Goal: Check status: Check status

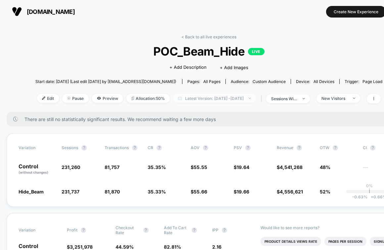
click at [200, 99] on span "Latest Version: Oct 4, 2025 - Oct 6, 2025" at bounding box center [214, 98] width 83 height 9
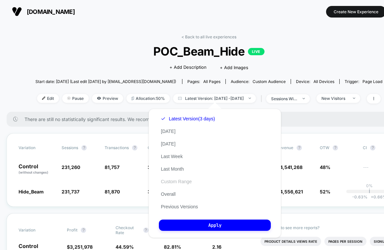
click at [174, 183] on button "Custom Range" at bounding box center [176, 182] width 35 height 6
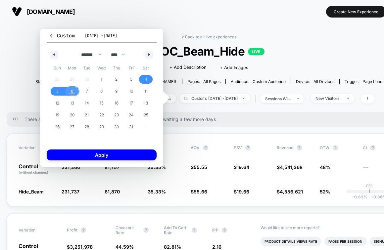
click at [74, 92] on span "6" at bounding box center [72, 91] width 15 height 9
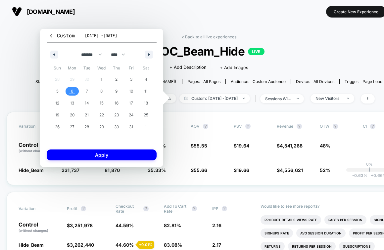
click at [74, 92] on span "6" at bounding box center [72, 91] width 15 height 9
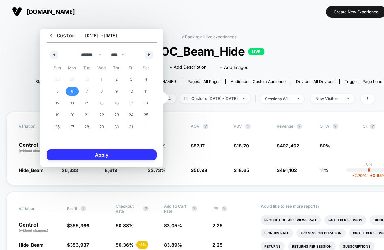
click at [88, 155] on button "Apply" at bounding box center [102, 155] width 110 height 11
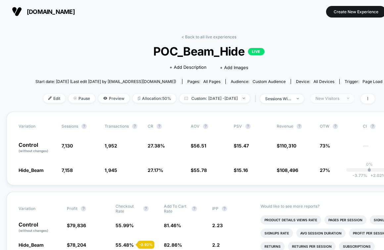
click at [347, 95] on span "New Visitors" at bounding box center [332, 98] width 44 height 9
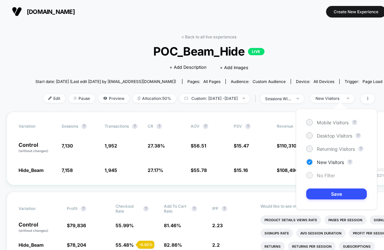
click at [323, 174] on span "No Filter" at bounding box center [326, 176] width 18 height 6
click at [320, 190] on button "Save" at bounding box center [336, 194] width 61 height 11
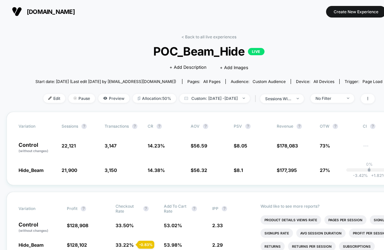
click at [339, 103] on div "< Back to all live experiences POC_Beam_Hide LIVE Click to edit experience deta…" at bounding box center [208, 72] width 347 height 77
click at [338, 98] on div "No Filter" at bounding box center [328, 98] width 26 height 5
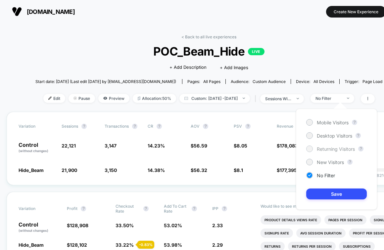
click at [310, 150] on div at bounding box center [309, 148] width 5 height 5
click at [320, 199] on button "Save" at bounding box center [336, 194] width 61 height 11
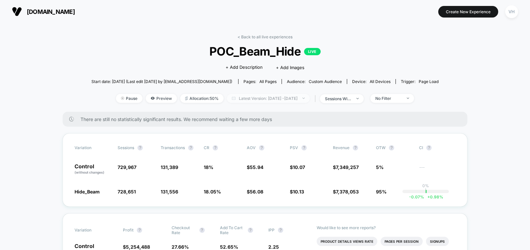
click at [273, 96] on span "Latest Version: [DATE] - [DATE]" at bounding box center [268, 98] width 83 height 9
click at [283, 100] on span "Latest Version: [DATE] - [DATE]" at bounding box center [270, 98] width 83 height 9
select select "*"
select select "****"
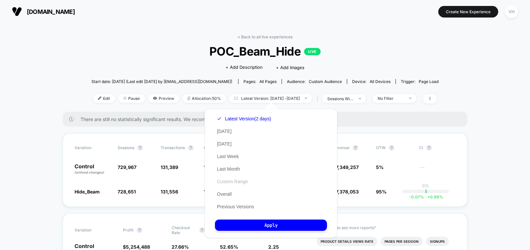
click at [226, 182] on button "Custom Range" at bounding box center [232, 182] width 35 height 6
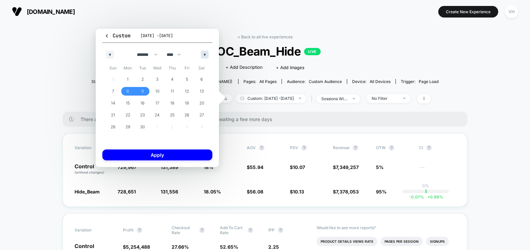
click at [203, 53] on button "button" at bounding box center [205, 55] width 8 height 8
select select "*"
click at [129, 91] on span "6" at bounding box center [127, 91] width 15 height 9
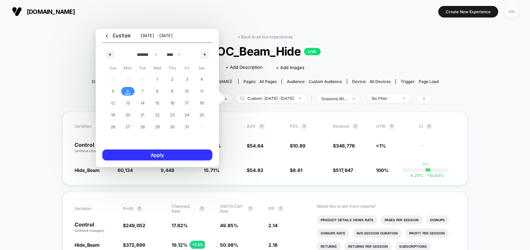
click at [150, 154] on button "Apply" at bounding box center [157, 155] width 110 height 11
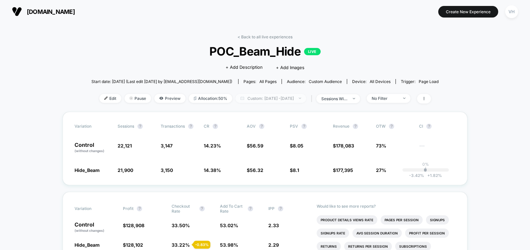
click at [281, 97] on span "Custom: [DATE] - [DATE]" at bounding box center [270, 98] width 70 height 9
select select "*"
select select "****"
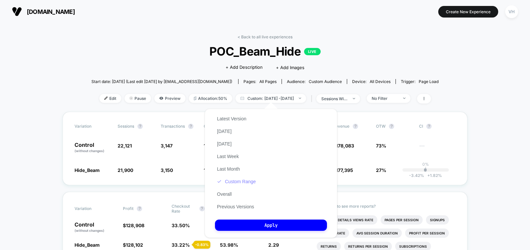
click at [244, 182] on button "Custom Range" at bounding box center [236, 182] width 43 height 6
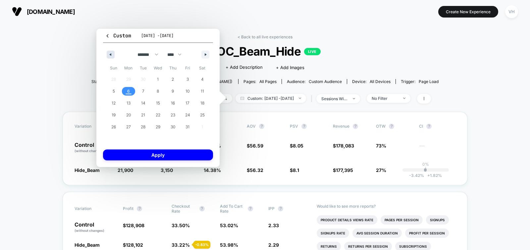
click at [112, 55] on button "button" at bounding box center [111, 55] width 8 height 8
click at [130, 122] on span "29" at bounding box center [128, 127] width 5 height 12
click at [205, 56] on button "button" at bounding box center [205, 55] width 8 height 8
click at [129, 90] on span "6" at bounding box center [128, 91] width 3 height 12
select select "*"
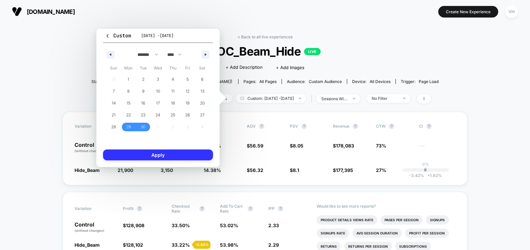
click at [144, 151] on button "Apply" at bounding box center [158, 155] width 110 height 11
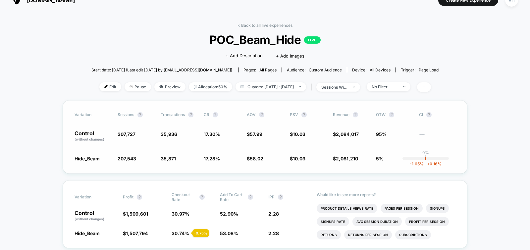
scroll to position [15, 0]
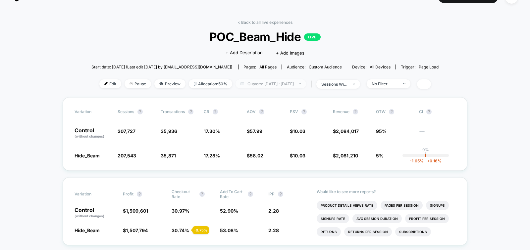
click at [278, 81] on span "Custom: Sep 29, 2025 - Oct 6, 2025" at bounding box center [270, 83] width 70 height 9
select select "*"
select select "****"
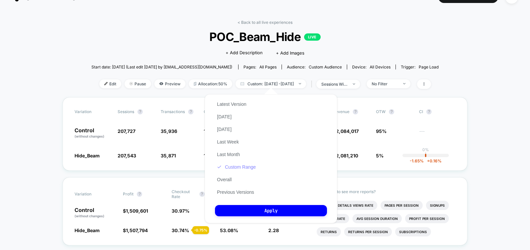
click at [249, 169] on button "Custom Range" at bounding box center [236, 167] width 43 height 6
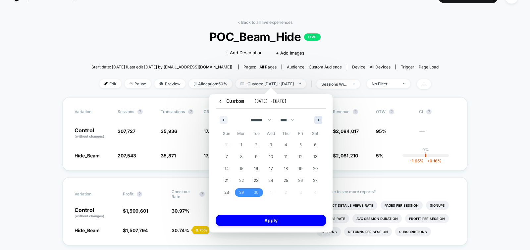
click at [298, 120] on icon "button" at bounding box center [318, 120] width 3 height 3
select select "*"
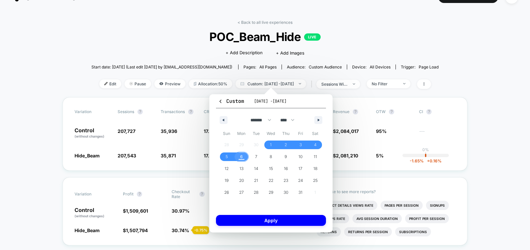
click at [239, 154] on span "6" at bounding box center [241, 157] width 15 height 9
click at [298, 143] on span "4" at bounding box center [314, 145] width 15 height 9
click at [240, 159] on span "6" at bounding box center [241, 157] width 3 height 12
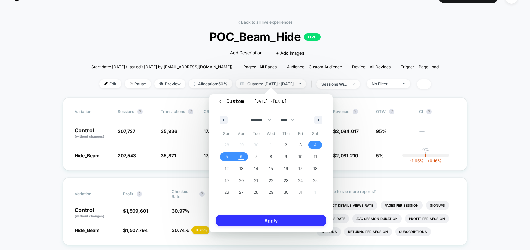
click at [251, 225] on button "Apply" at bounding box center [271, 220] width 110 height 11
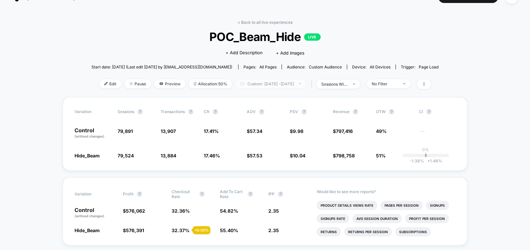
click at [278, 82] on span "Custom: Oct 4, 2025 - Oct 6, 2025" at bounding box center [270, 83] width 70 height 9
select select "*"
select select "****"
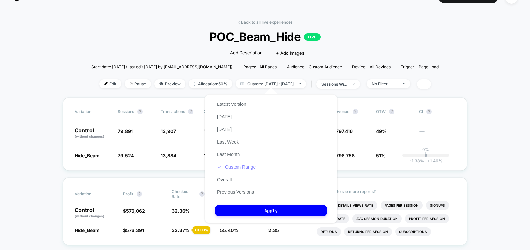
click at [234, 166] on button "Custom Range" at bounding box center [236, 167] width 43 height 6
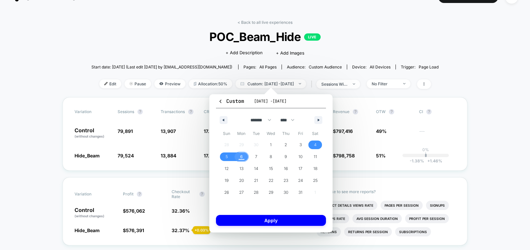
click at [243, 156] on span "6" at bounding box center [241, 157] width 15 height 9
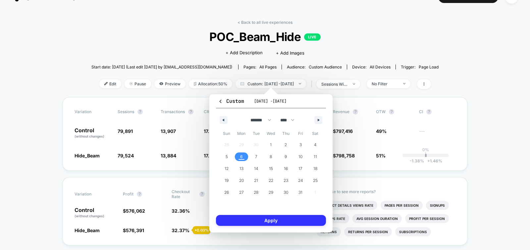
click at [256, 221] on button "Apply" at bounding box center [271, 220] width 110 height 11
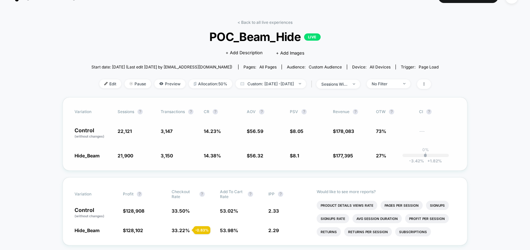
scroll to position [20, 0]
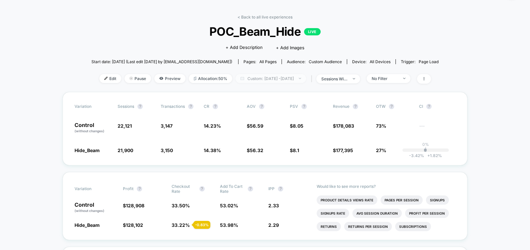
click at [264, 78] on span "Custom: [DATE] - [DATE]" at bounding box center [270, 78] width 70 height 9
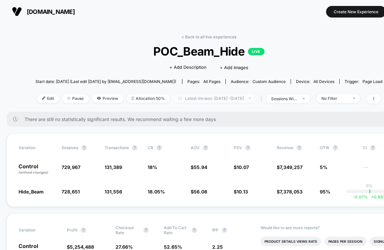
click at [220, 101] on span "Latest Version: [DATE] - [DATE]" at bounding box center [214, 98] width 83 height 9
select select "*"
select select "****"
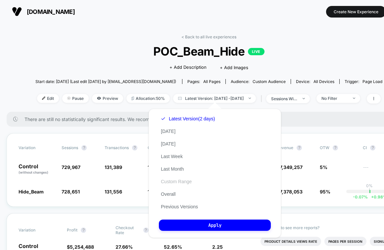
click at [175, 185] on div "Latest Version (2 days) Today Yesterday Last Week Last Month Custom Range Overa…" at bounding box center [188, 163] width 58 height 101
click at [186, 183] on button "Custom Range" at bounding box center [176, 182] width 35 height 6
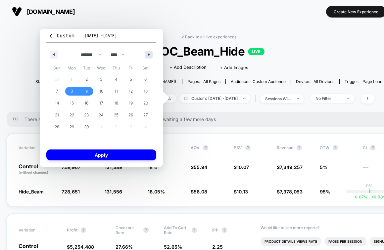
click at [150, 53] on button "button" at bounding box center [149, 55] width 8 height 8
select select "*"
click at [72, 90] on span "6" at bounding box center [71, 91] width 3 height 12
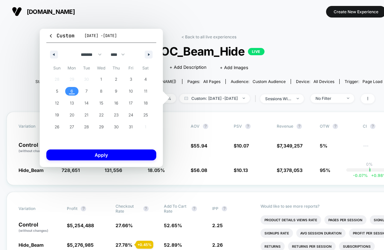
click at [72, 90] on span "6" at bounding box center [71, 91] width 3 height 12
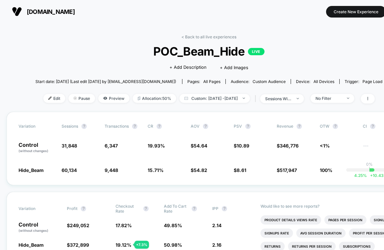
click at [209, 102] on div "Edit Pause Preview Allocation: 50% Custom: Sep 8, 2025 - Sep 9, 2025 | sessions…" at bounding box center [208, 99] width 347 height 10
click at [209, 101] on span "Custom: Sep 8, 2025 - Sep 9, 2025" at bounding box center [214, 98] width 70 height 9
select select "*"
select select "****"
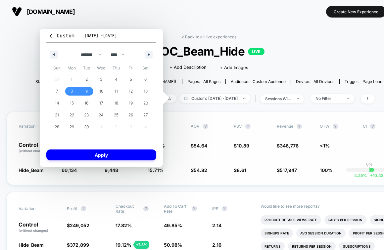
click at [213, 113] on div "Variation Sessions ? Transactions ? CR ? AOV ? PSV ? Revenue ? OTW ? CI ? Contr…" at bounding box center [209, 148] width 404 height 73
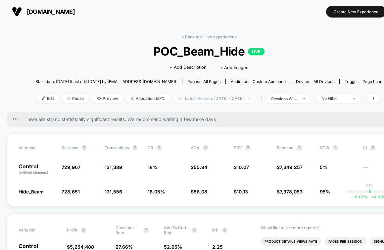
click at [216, 99] on span "Latest Version: [DATE] - [DATE]" at bounding box center [214, 98] width 83 height 9
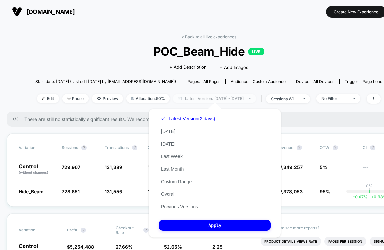
click at [216, 99] on span "Latest Version: [DATE] - [DATE]" at bounding box center [214, 98] width 83 height 9
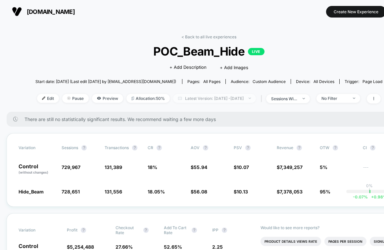
click at [216, 99] on span "Latest Version: [DATE] - [DATE]" at bounding box center [214, 98] width 83 height 9
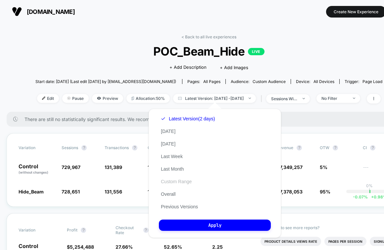
click at [181, 180] on button "Custom Range" at bounding box center [176, 182] width 35 height 6
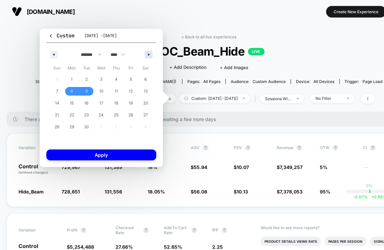
click at [148, 52] on button "button" at bounding box center [149, 55] width 8 height 8
select select "*"
click at [73, 94] on span "6" at bounding box center [72, 91] width 15 height 9
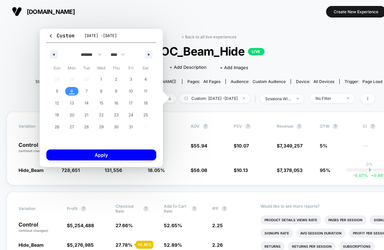
click at [73, 94] on span "6" at bounding box center [72, 91] width 15 height 9
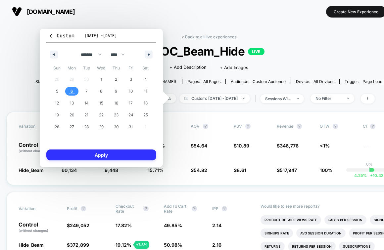
click at [91, 155] on button "Apply" at bounding box center [101, 155] width 110 height 11
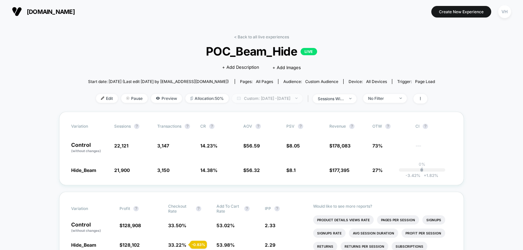
click at [275, 100] on span "Custom: [DATE] - [DATE]" at bounding box center [267, 98] width 70 height 9
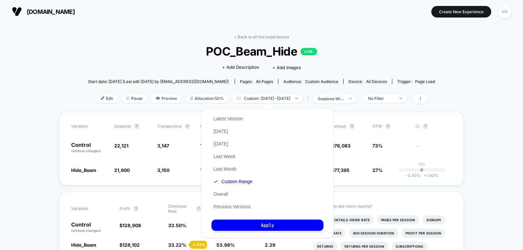
click at [221, 119] on button "Latest Version" at bounding box center [227, 119] width 33 height 6
